Goal: Use online tool/utility: Utilize a website feature to perform a specific function

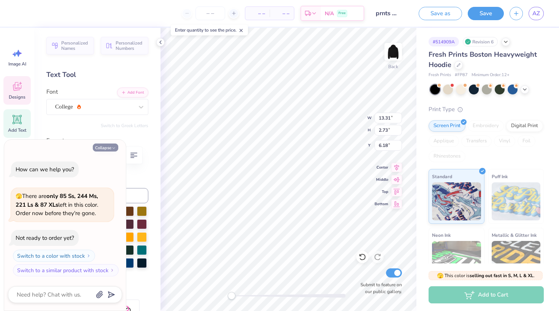
click at [107, 149] on button "Collapse" at bounding box center [105, 147] width 25 height 8
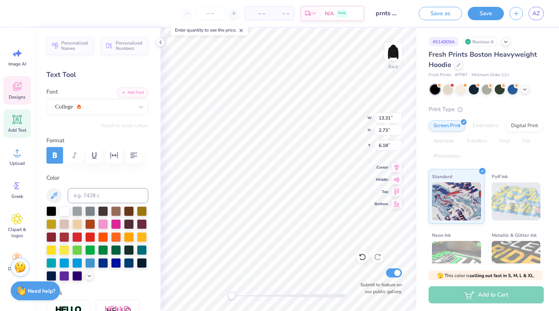
click at [56, 157] on icon "button" at bounding box center [55, 155] width 4 height 6
click at [145, 128] on div "Personalized Names Personalized Numbers Text Tool Add Font Font College Switch …" at bounding box center [97, 169] width 126 height 283
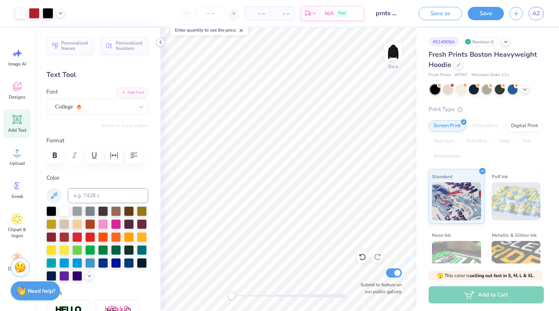
click at [162, 43] on icon at bounding box center [160, 42] width 6 height 6
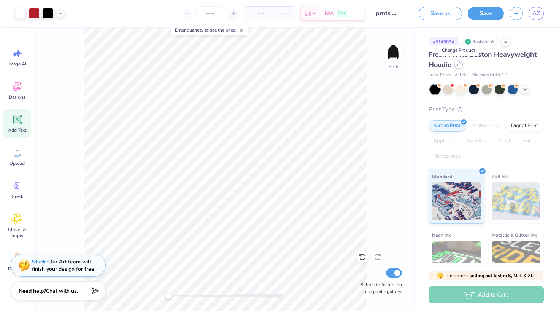
click at [457, 66] on div at bounding box center [459, 64] width 8 height 8
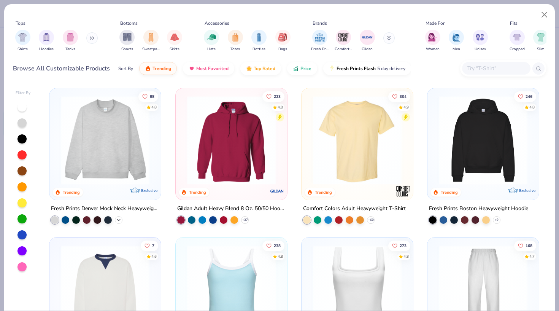
click at [119, 218] on icon at bounding box center [119, 220] width 6 height 6
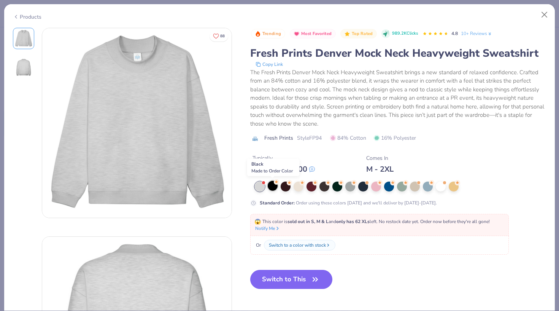
click at [273, 187] on div at bounding box center [273, 186] width 10 height 10
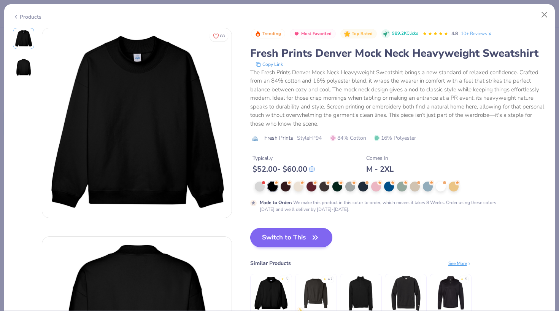
click at [302, 242] on button "Switch to This" at bounding box center [291, 237] width 83 height 19
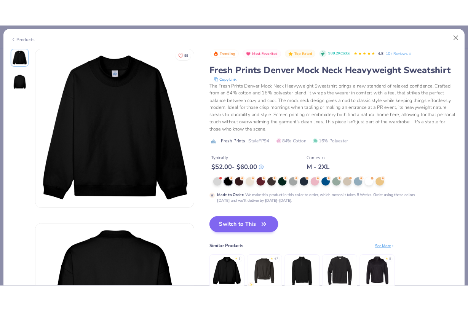
scroll to position [5, 0]
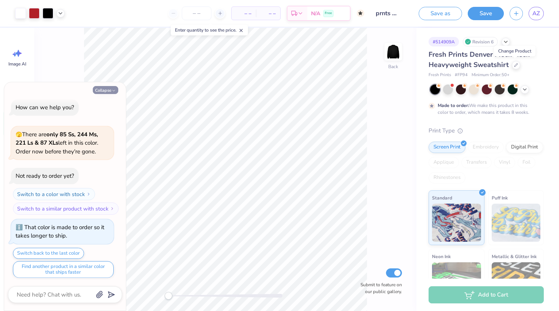
click at [107, 91] on button "Collapse" at bounding box center [105, 90] width 25 height 8
type textarea "x"
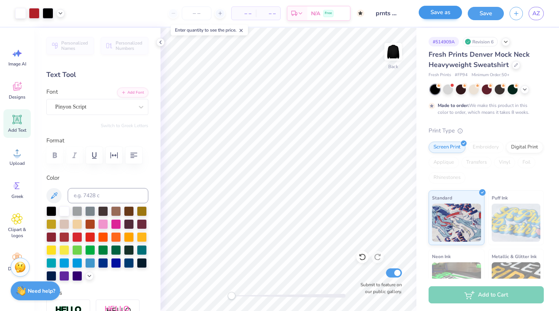
click at [444, 13] on button "Save as" at bounding box center [440, 12] width 43 height 13
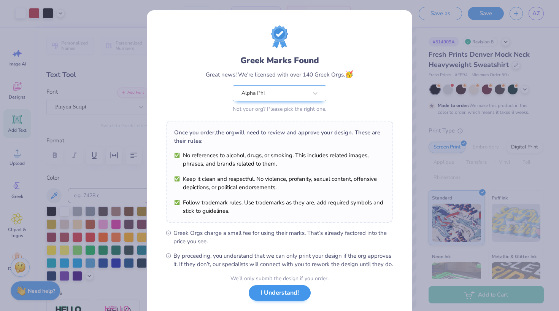
click at [288, 299] on button "I Understand!" at bounding box center [280, 293] width 62 height 16
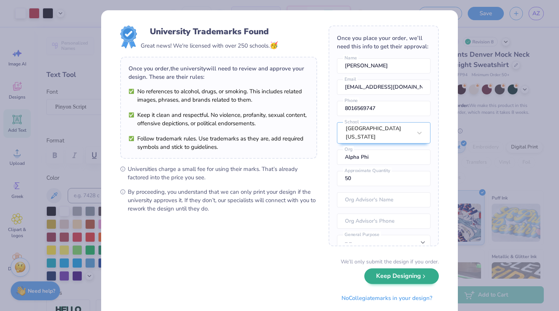
click at [398, 281] on button "Keep Designing" at bounding box center [401, 276] width 75 height 16
